Goal: Information Seeking & Learning: Learn about a topic

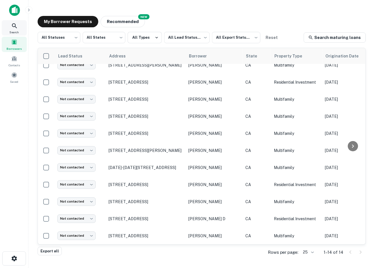
click at [17, 32] on span "Search" at bounding box center [14, 32] width 9 height 5
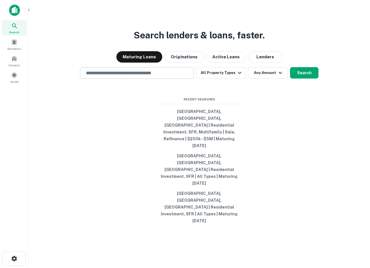
click at [122, 79] on div "​" at bounding box center [137, 73] width 114 height 12
click at [134, 79] on div "​" at bounding box center [137, 73] width 114 height 12
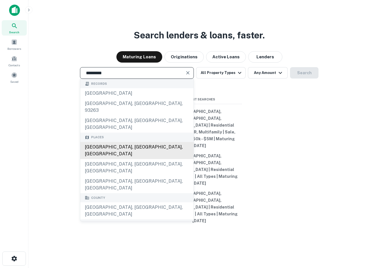
click at [138, 154] on div "[GEOGRAPHIC_DATA], [GEOGRAPHIC_DATA], [GEOGRAPHIC_DATA]" at bounding box center [136, 150] width 113 height 17
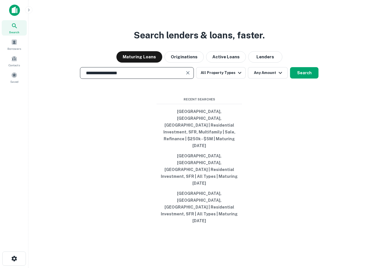
type input "**********"
click at [229, 99] on div "**********" at bounding box center [199, 148] width 333 height 268
click at [229, 79] on button "All Property Types" at bounding box center [221, 72] width 50 height 11
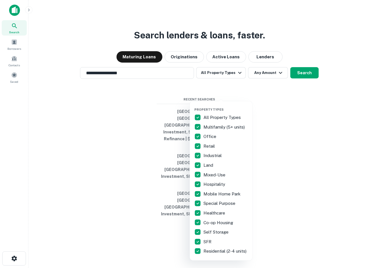
click at [210, 116] on p "All Property Types" at bounding box center [222, 117] width 38 height 7
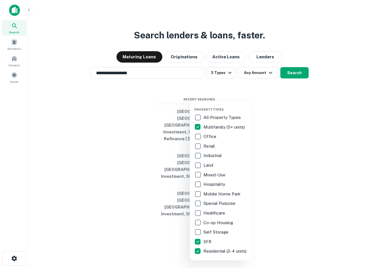
click at [247, 92] on div at bounding box center [187, 134] width 375 height 268
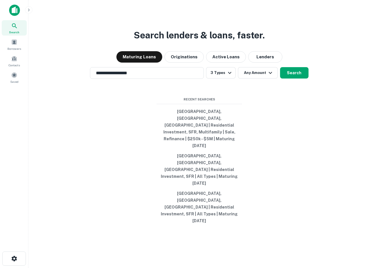
click at [253, 79] on button "Any Amount" at bounding box center [258, 72] width 40 height 11
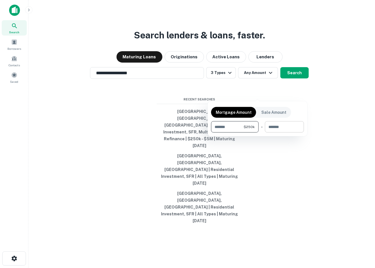
type input "******"
click at [278, 128] on input "number" at bounding box center [282, 126] width 35 height 11
type input "*******"
click at [297, 95] on div at bounding box center [187, 134] width 375 height 268
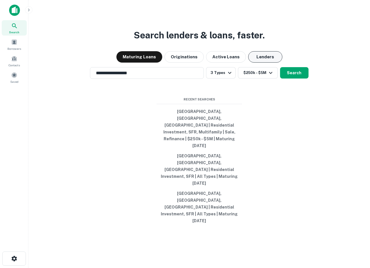
click at [270, 63] on button "Lenders" at bounding box center [265, 56] width 34 height 11
click at [144, 63] on button "Maturing Loans" at bounding box center [139, 56] width 46 height 11
click at [297, 79] on button "Search" at bounding box center [294, 72] width 28 height 11
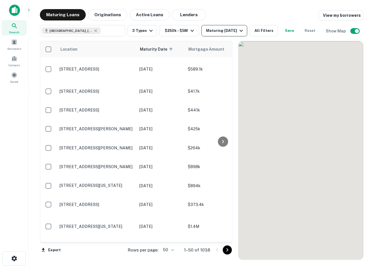
scroll to position [64, 0]
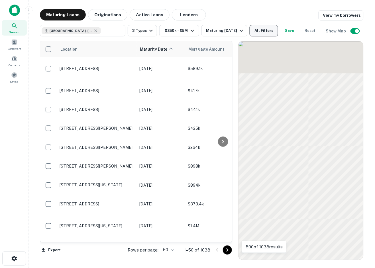
click at [256, 32] on button "All Filters" at bounding box center [264, 30] width 28 height 11
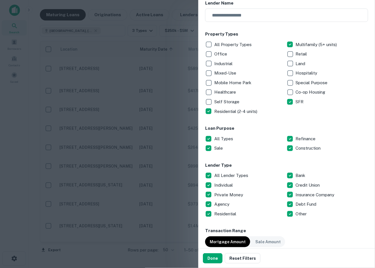
scroll to position [81, 0]
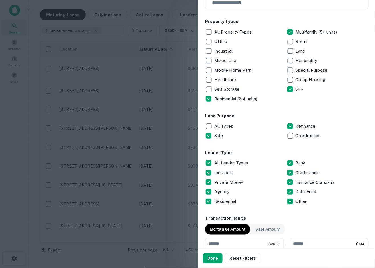
click at [215, 163] on p "All Lender Types" at bounding box center [231, 163] width 35 height 7
click at [296, 191] on p "Debt Fund" at bounding box center [307, 192] width 22 height 7
click at [230, 184] on p "Private Money" at bounding box center [229, 182] width 30 height 7
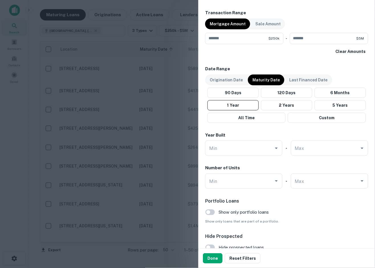
scroll to position [323, 0]
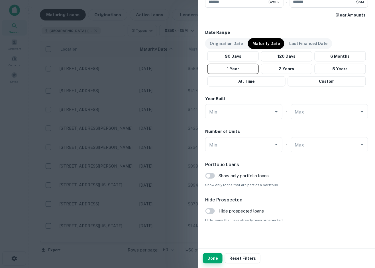
click at [212, 259] on button "Done" at bounding box center [213, 258] width 20 height 10
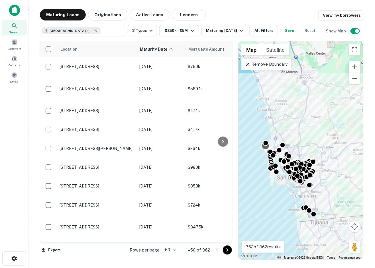
click at [266, 148] on div at bounding box center [265, 146] width 8 height 8
click at [276, 173] on div at bounding box center [276, 171] width 8 height 8
click at [273, 177] on div "To navigate, press the arrow keys. To activate drag with keyboard, press Alt + …" at bounding box center [300, 150] width 125 height 219
click at [277, 216] on div "To activate drag with keyboard, press Alt + Enter. Once in keyboard drag state,…" at bounding box center [300, 150] width 125 height 219
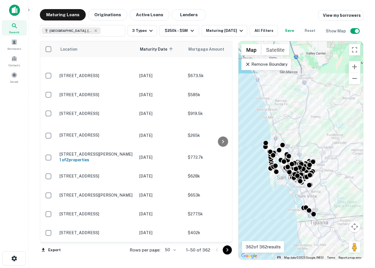
scroll to position [762, 0]
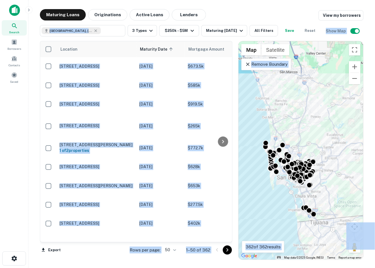
drag, startPoint x: 130, startPoint y: 142, endPoint x: 23, endPoint y: 118, distance: 109.1
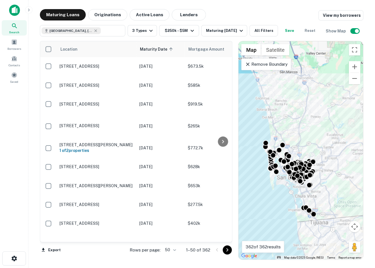
click at [32, 125] on main "Maturing Loans Originations Active Loans Lenders View my borrowers San Diego, C…" at bounding box center [201, 134] width 346 height 268
click at [17, 66] on span "Contacts" at bounding box center [14, 65] width 11 height 5
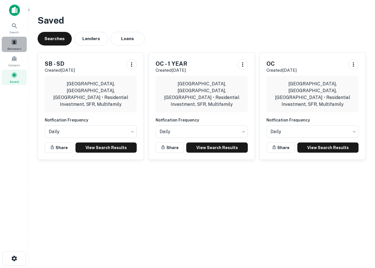
click at [18, 41] on div "Borrowers" at bounding box center [14, 44] width 25 height 15
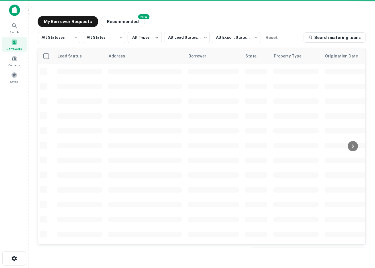
scroll to position [194, 0]
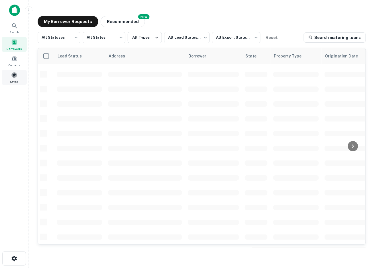
click at [16, 79] on div "Saved" at bounding box center [14, 77] width 25 height 15
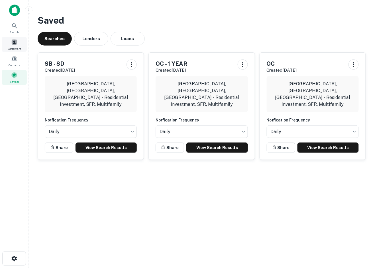
click at [17, 45] on div "Borrowers" at bounding box center [14, 44] width 25 height 15
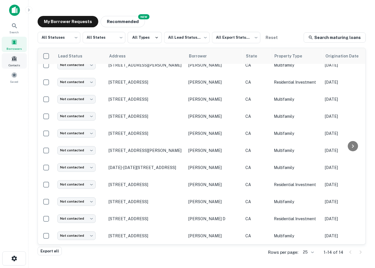
scroll to position [64, 0]
click at [18, 63] on span "Contacts" at bounding box center [14, 65] width 11 height 5
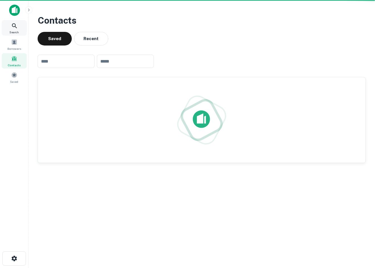
click at [19, 32] on span "Search" at bounding box center [14, 32] width 9 height 5
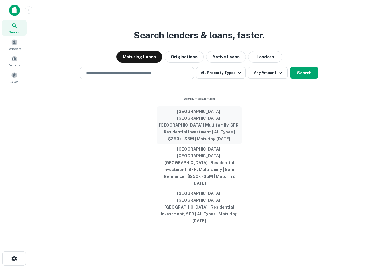
click at [204, 139] on button "[GEOGRAPHIC_DATA], [GEOGRAPHIC_DATA], [GEOGRAPHIC_DATA] | Multifamily, SFR, Res…" at bounding box center [199, 126] width 85 height 38
type input "**********"
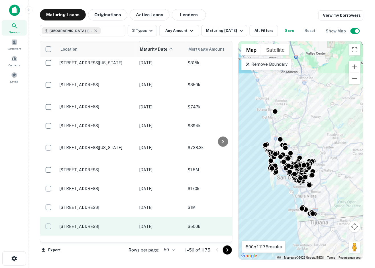
scroll to position [766, 0]
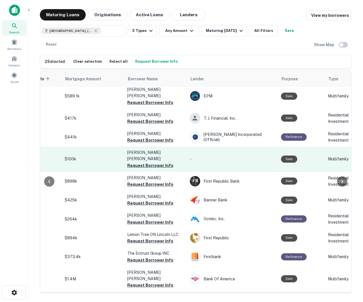
scroll to position [66, 120]
